Goal: Find specific page/section: Find specific page/section

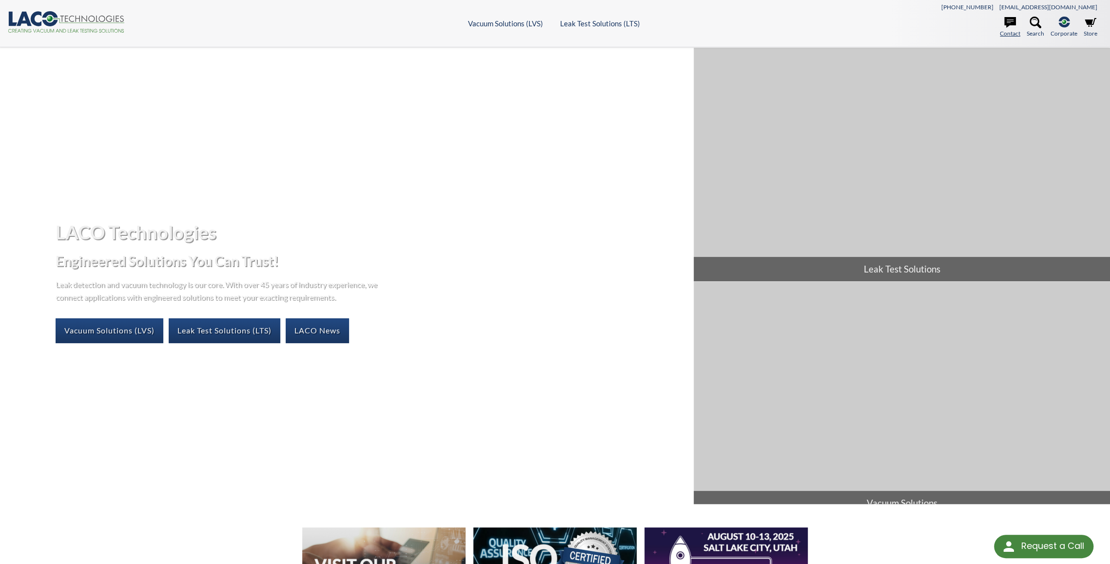
click at [1009, 20] on icon at bounding box center [1010, 23] width 12 height 12
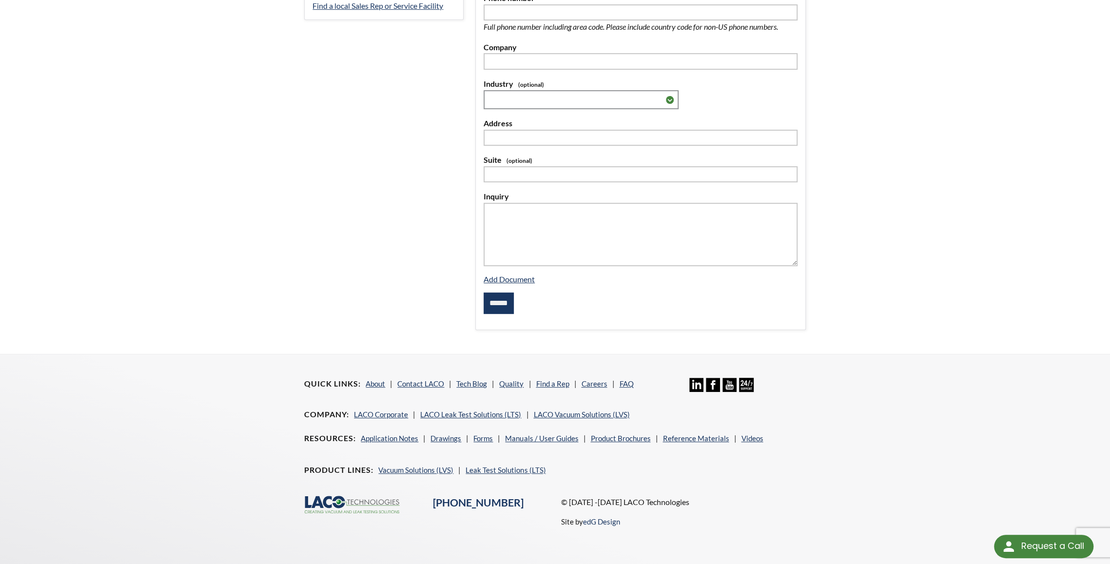
select select "Language Translate Widget"
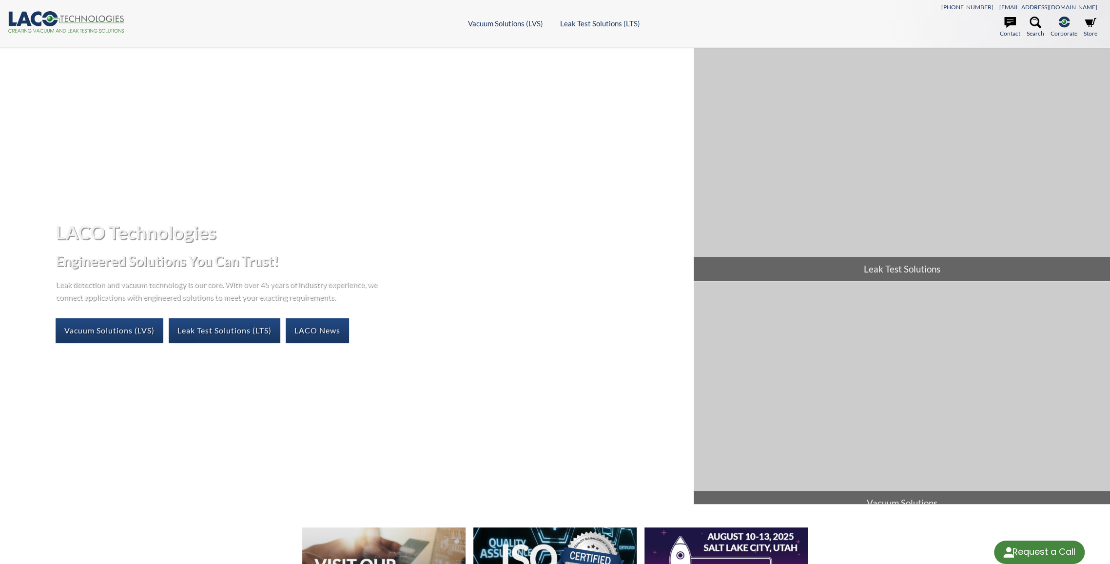
select select "Language Translate Widget"
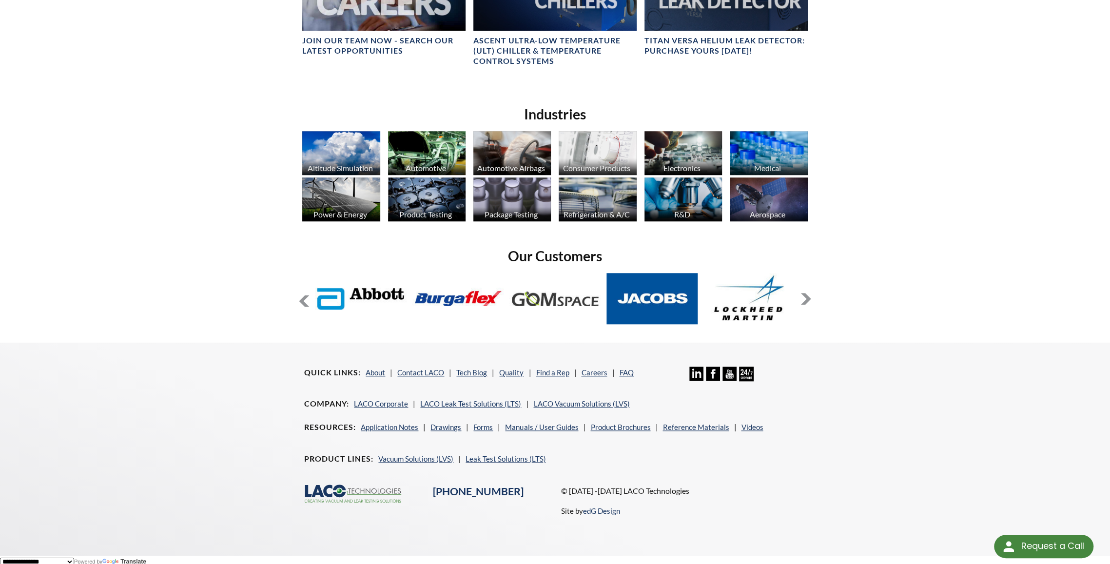
scroll to position [732, 0]
